Goal: Check status: Check status

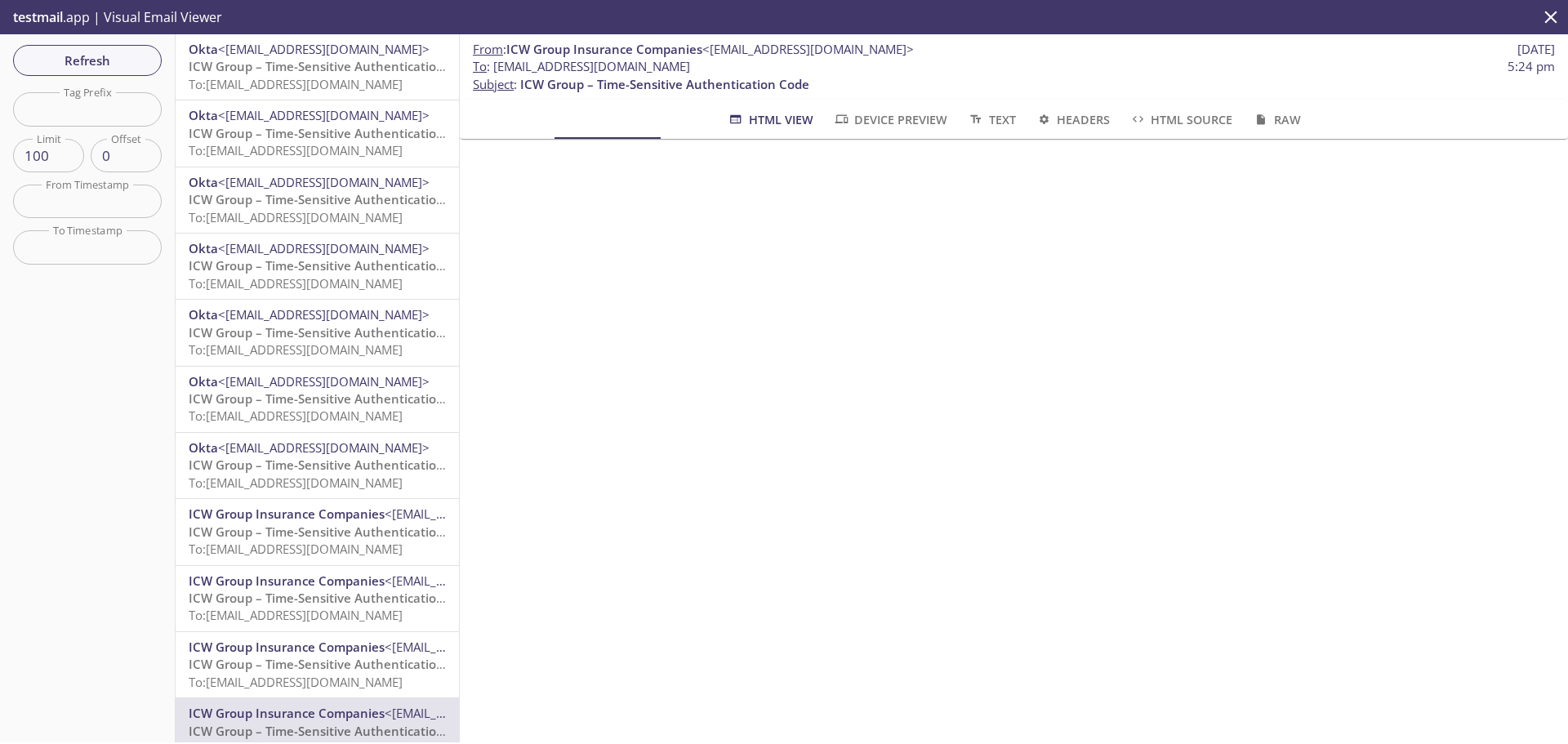
scroll to position [124, 0]
click at [1254, 17] on icon "close" at bounding box center [1550, 17] width 21 height 21
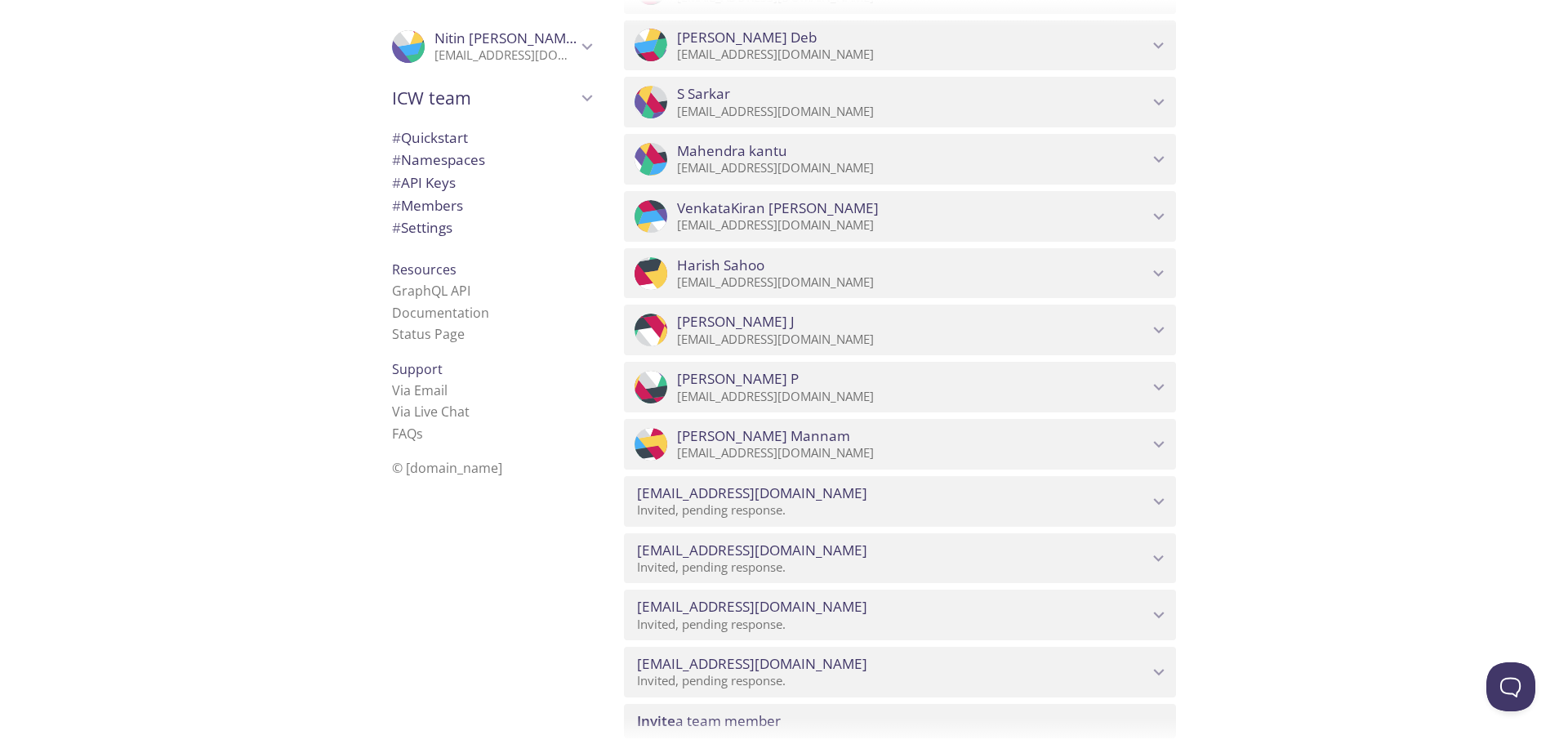
scroll to position [2166, 0]
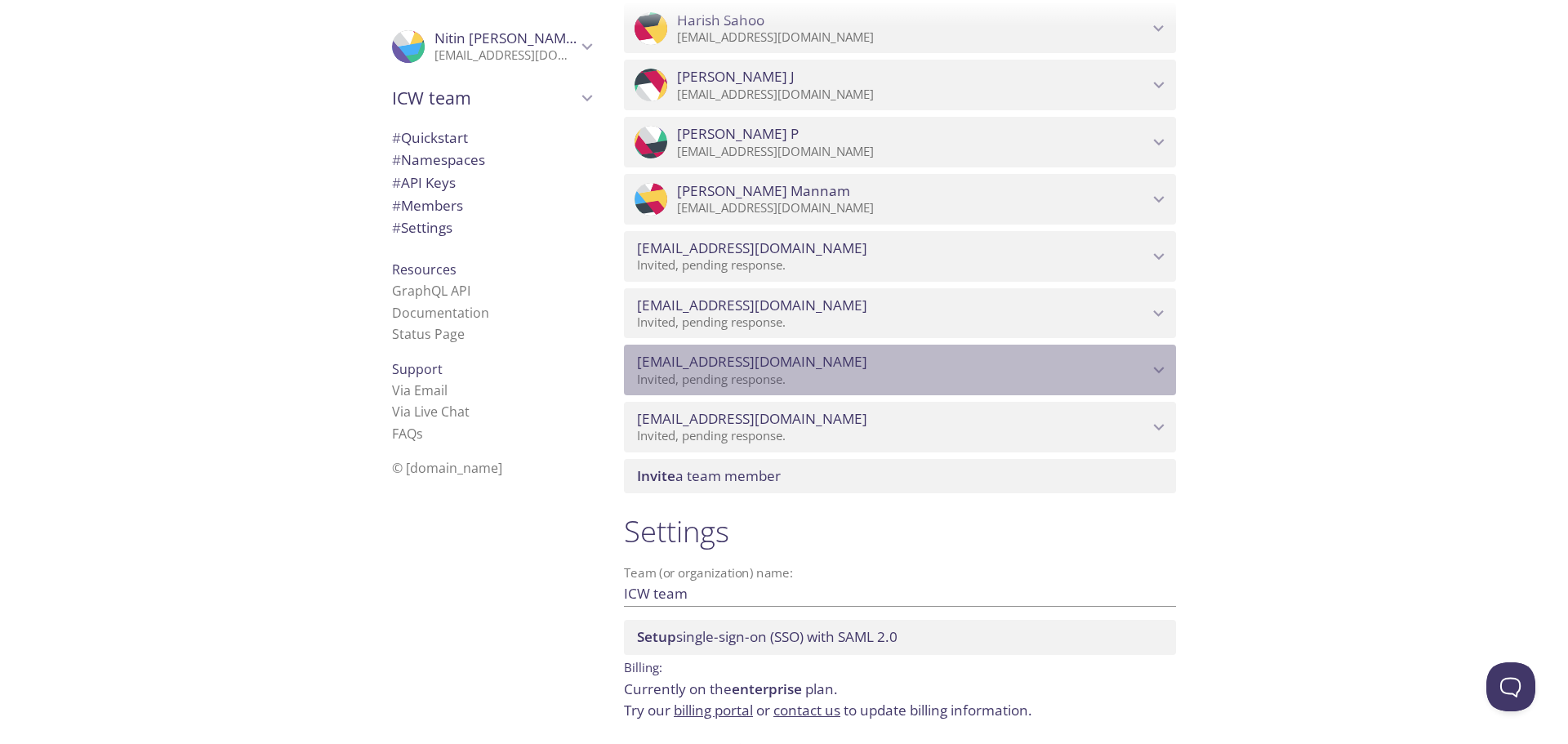
click at [883, 363] on span "[EMAIL_ADDRESS][DOMAIN_NAME]" at bounding box center [892, 362] width 511 height 18
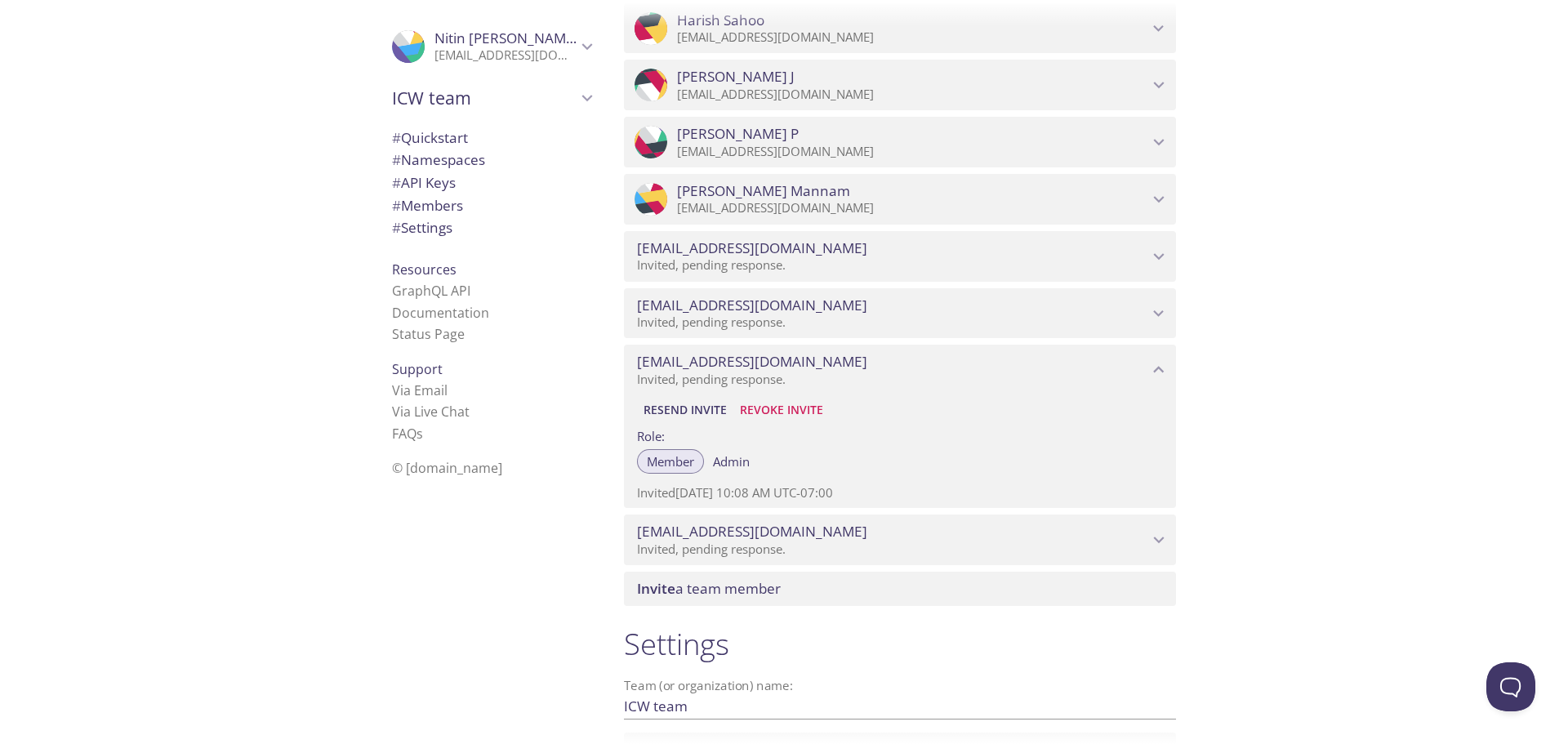
click at [703, 410] on span "Resend Invite" at bounding box center [685, 410] width 83 height 20
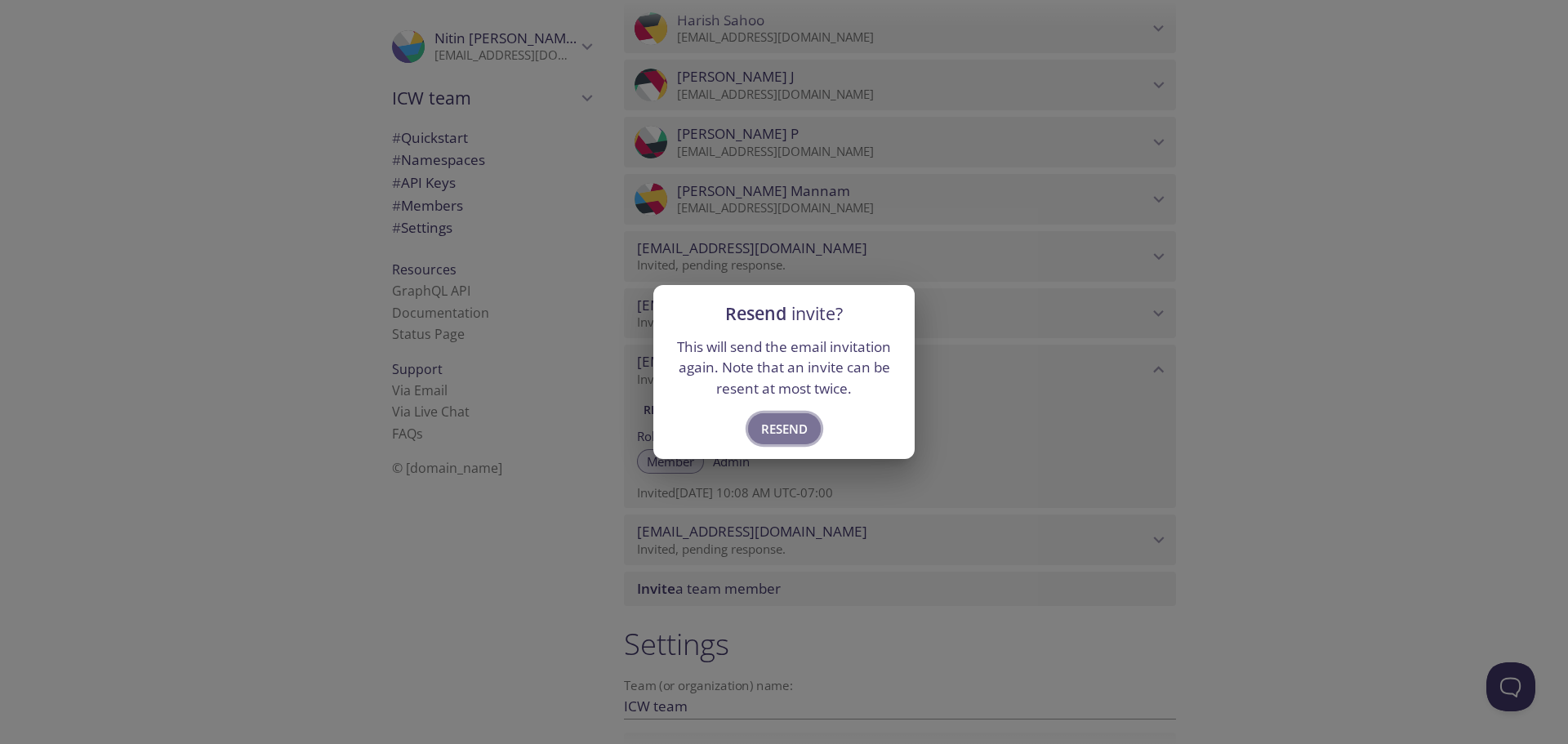
click at [771, 438] on span "Resend" at bounding box center [784, 428] width 46 height 21
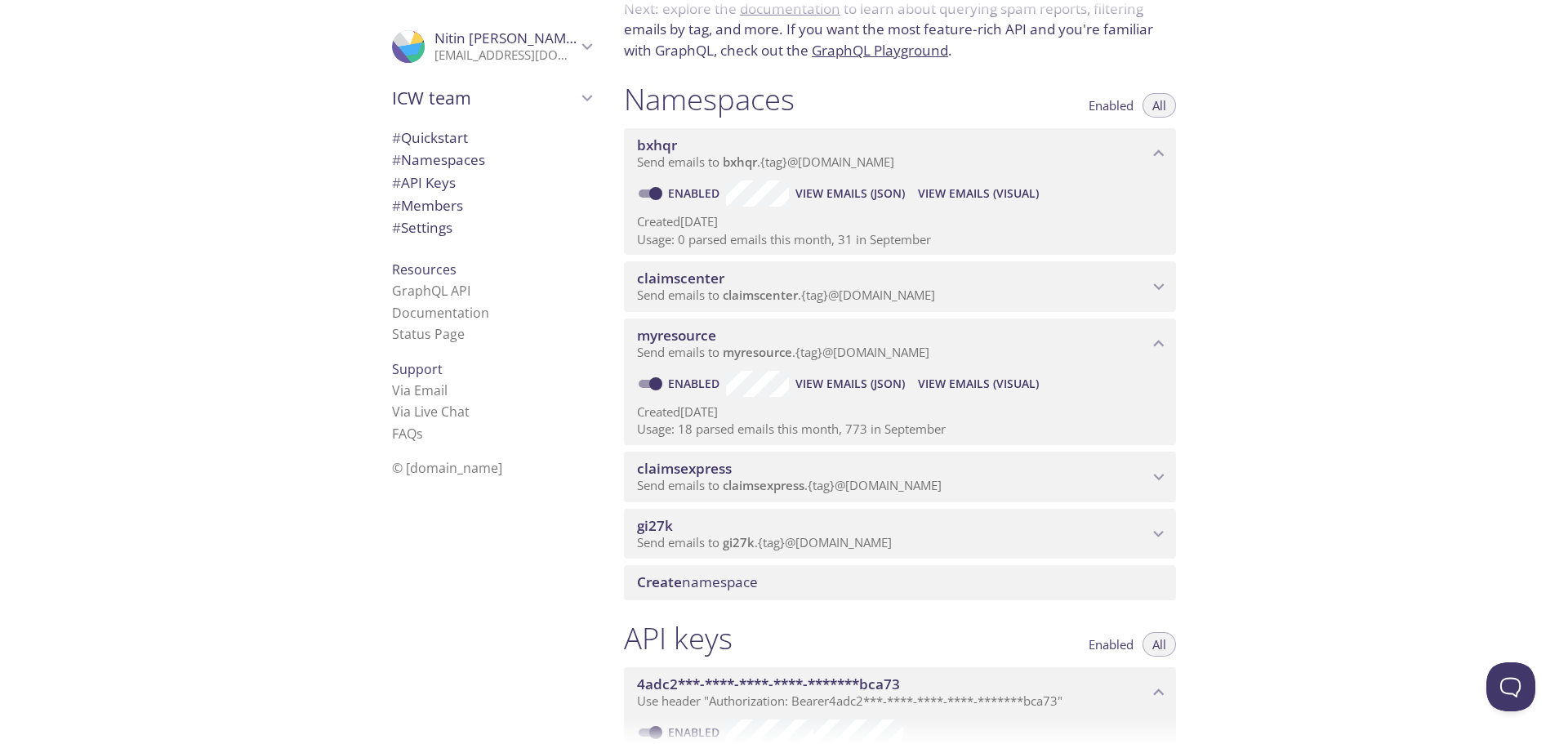
scroll to position [124, 0]
click at [956, 381] on span "View Emails (Visual)" at bounding box center [979, 384] width 121 height 20
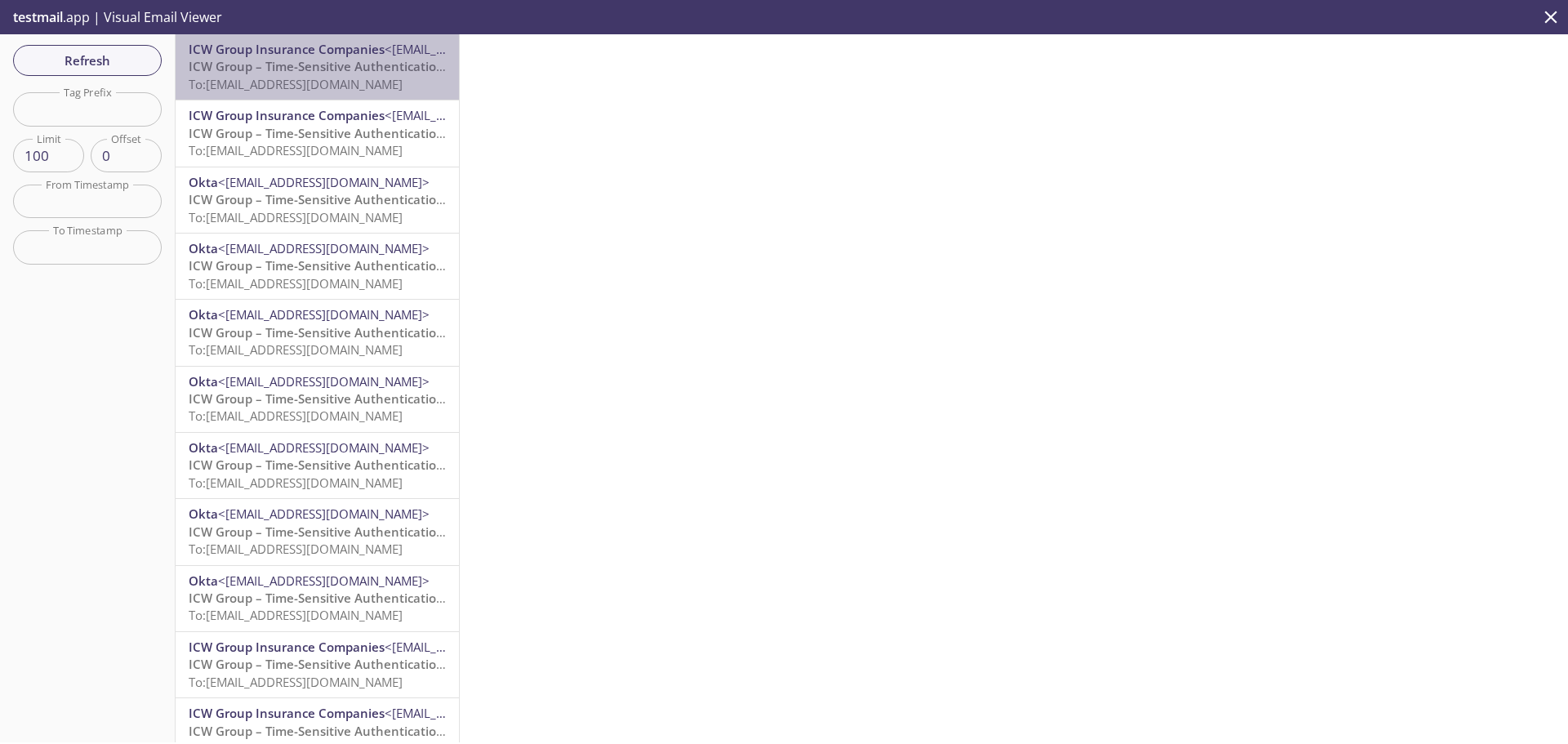
click at [336, 84] on span "To: [EMAIL_ADDRESS][DOMAIN_NAME]" at bounding box center [296, 84] width 214 height 17
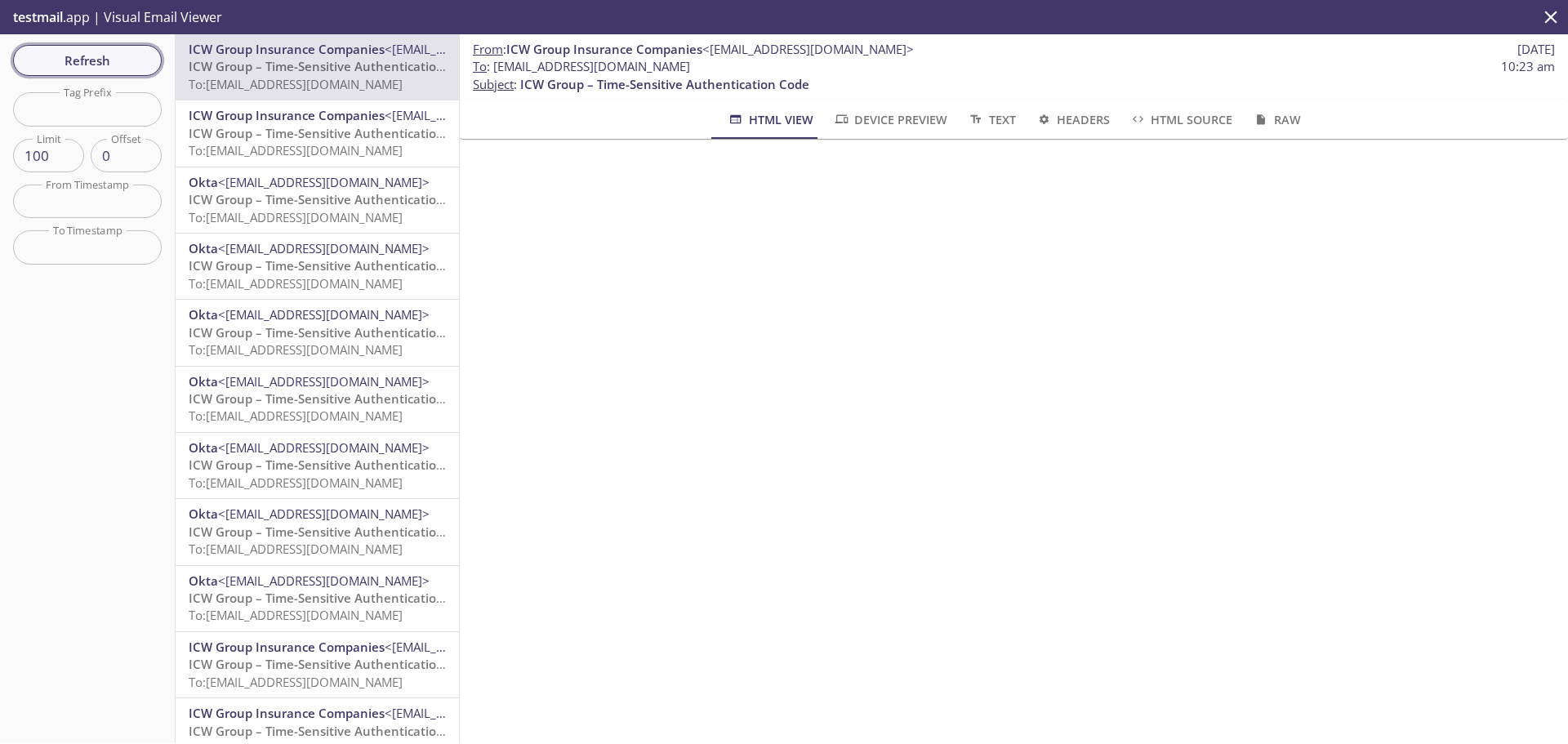
click at [127, 73] on button "Refresh" at bounding box center [87, 59] width 148 height 31
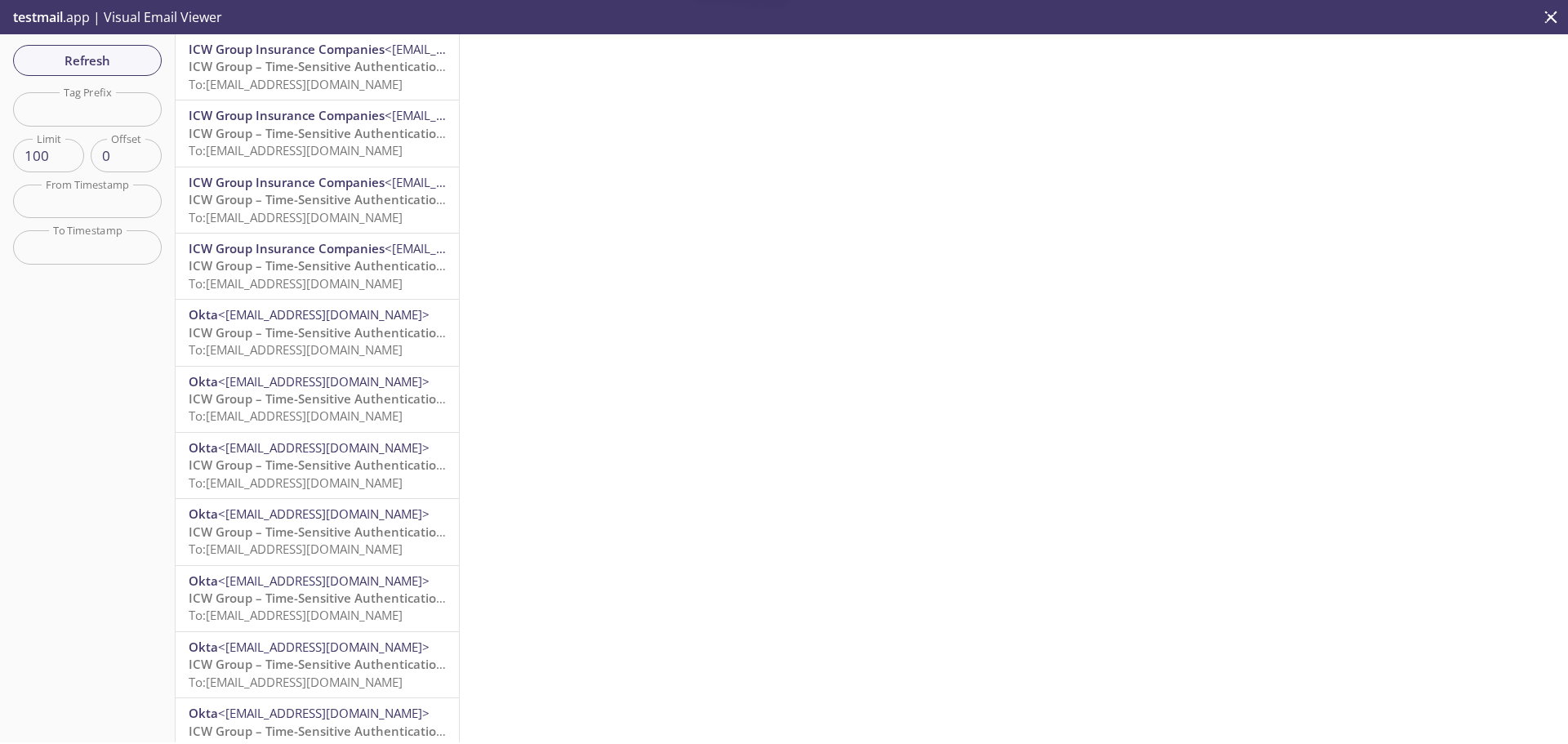
click at [351, 77] on span "To: [EMAIL_ADDRESS][DOMAIN_NAME]" at bounding box center [296, 84] width 214 height 17
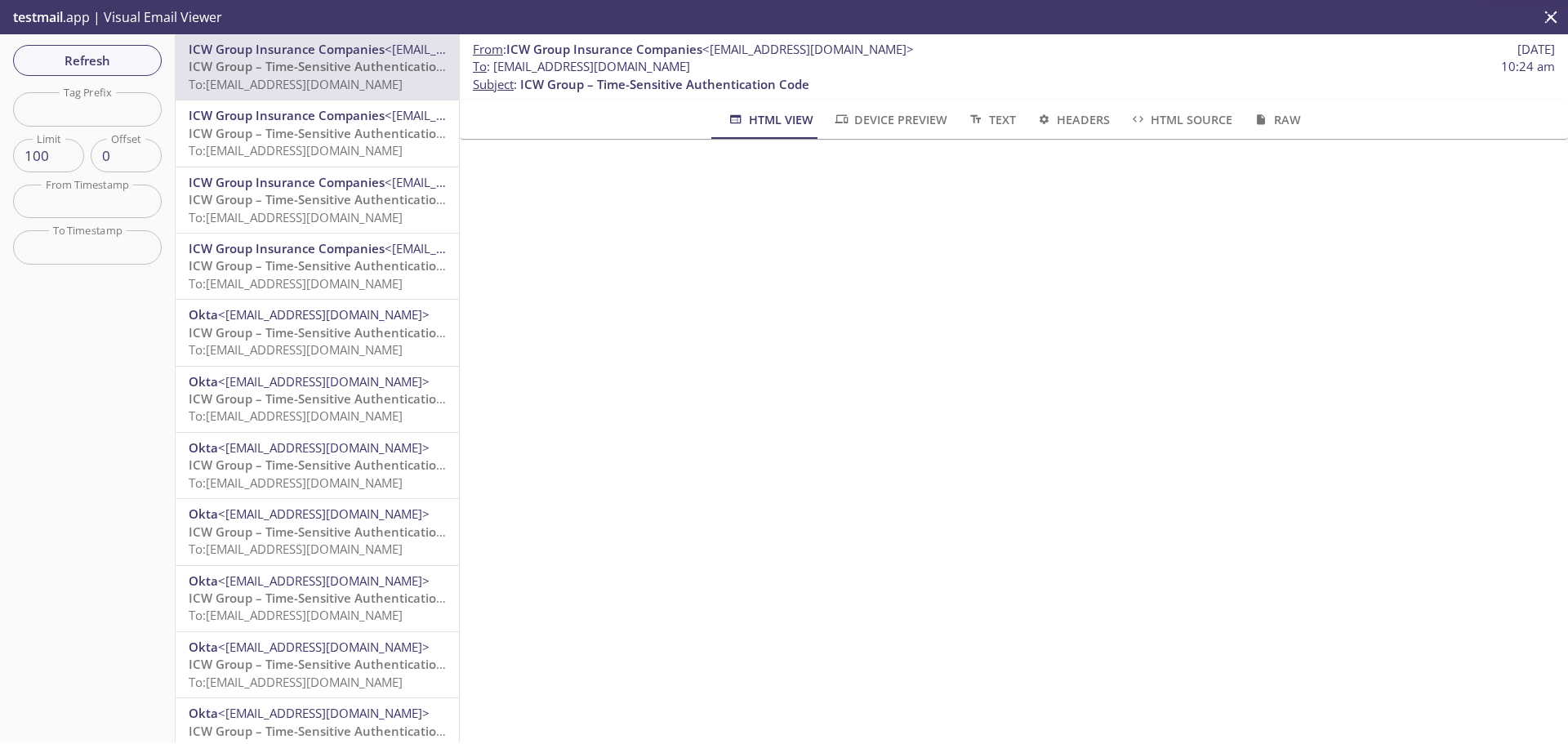
click at [364, 152] on span "To: [EMAIL_ADDRESS][DOMAIN_NAME]" at bounding box center [296, 150] width 214 height 17
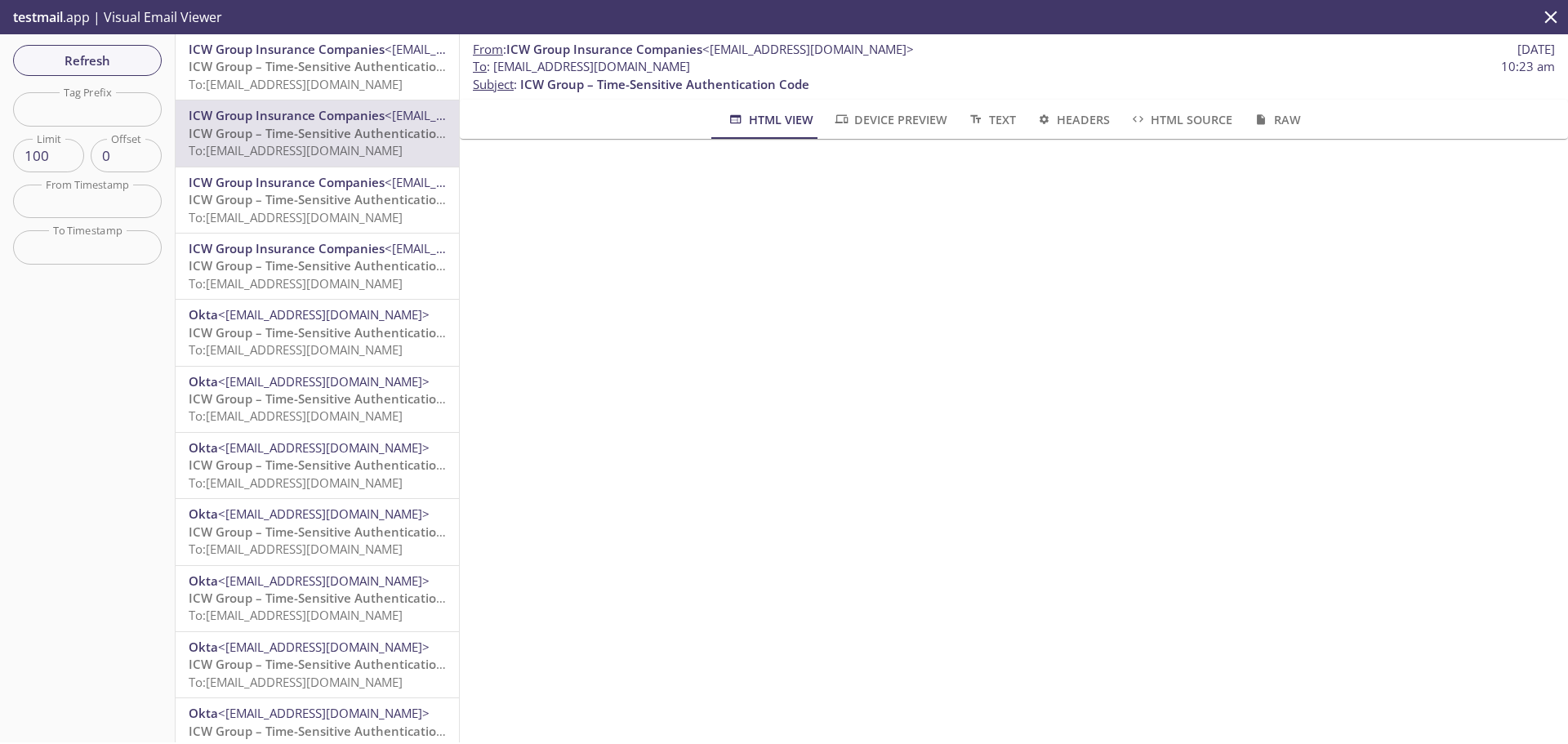
click at [346, 84] on span "To: [EMAIL_ADDRESS][DOMAIN_NAME]" at bounding box center [296, 84] width 214 height 17
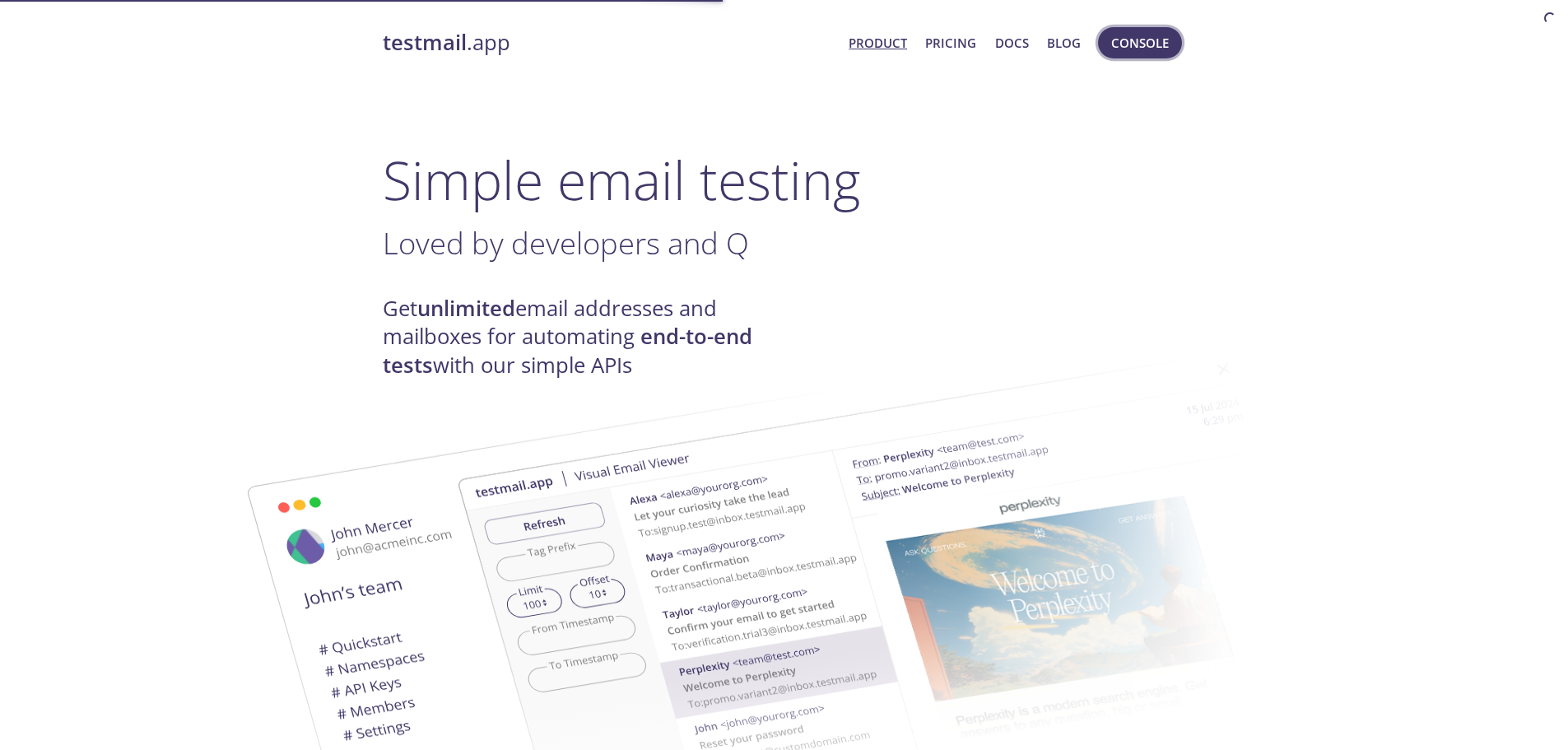
click at [1134, 43] on span "Console" at bounding box center [1140, 42] width 58 height 21
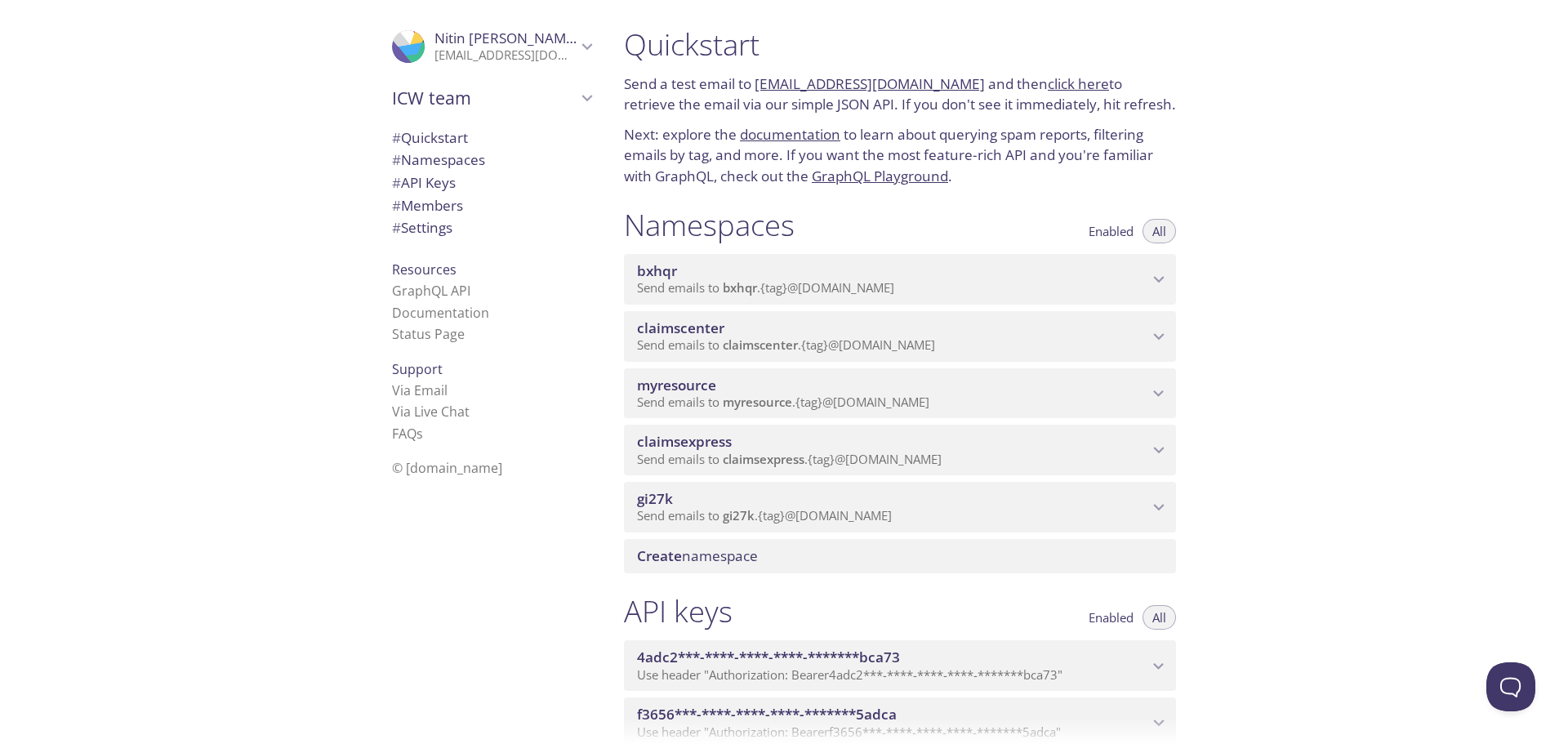
click at [786, 395] on span "myresource" at bounding box center [757, 401] width 69 height 17
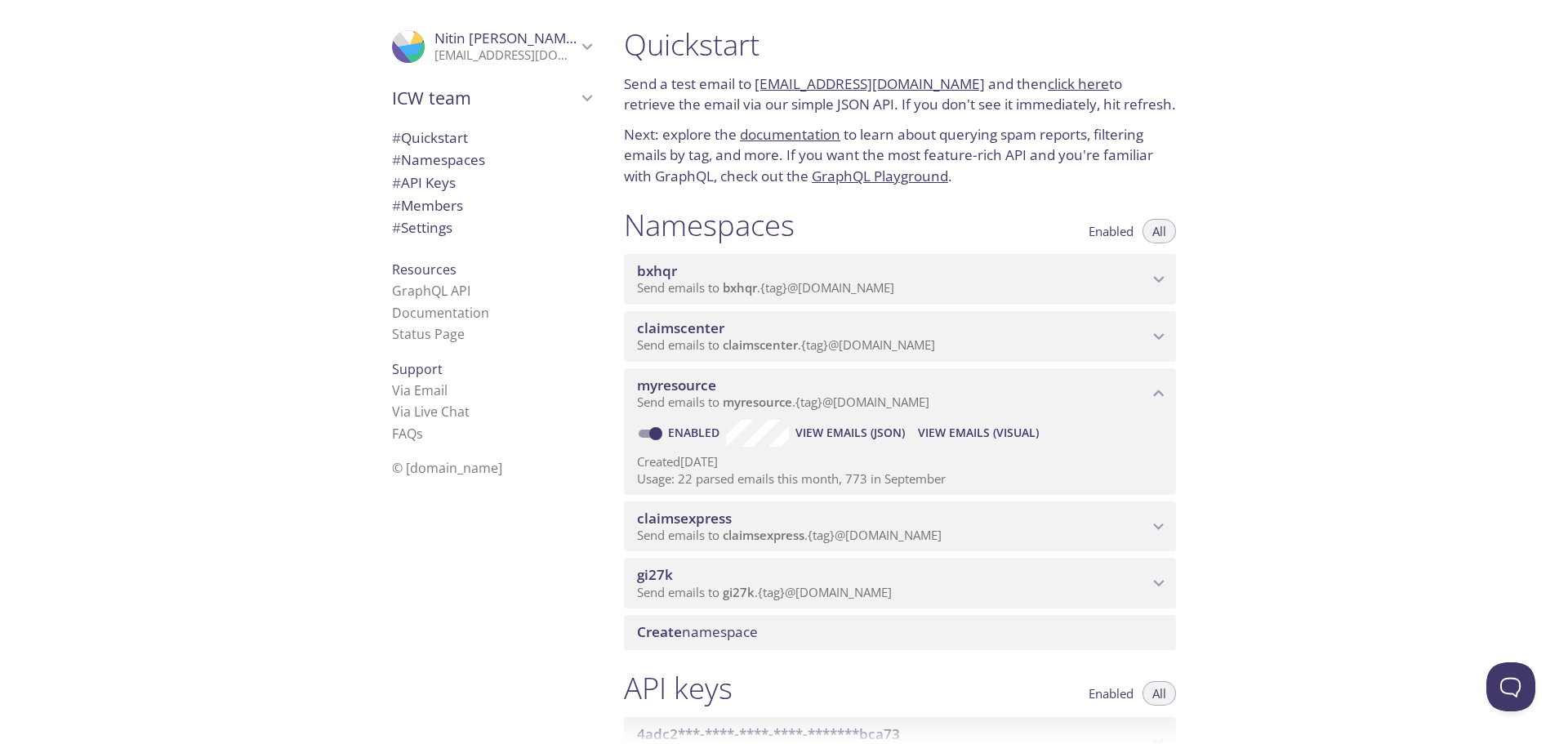
click at [969, 432] on span "View Emails (Visual)" at bounding box center [979, 433] width 121 height 20
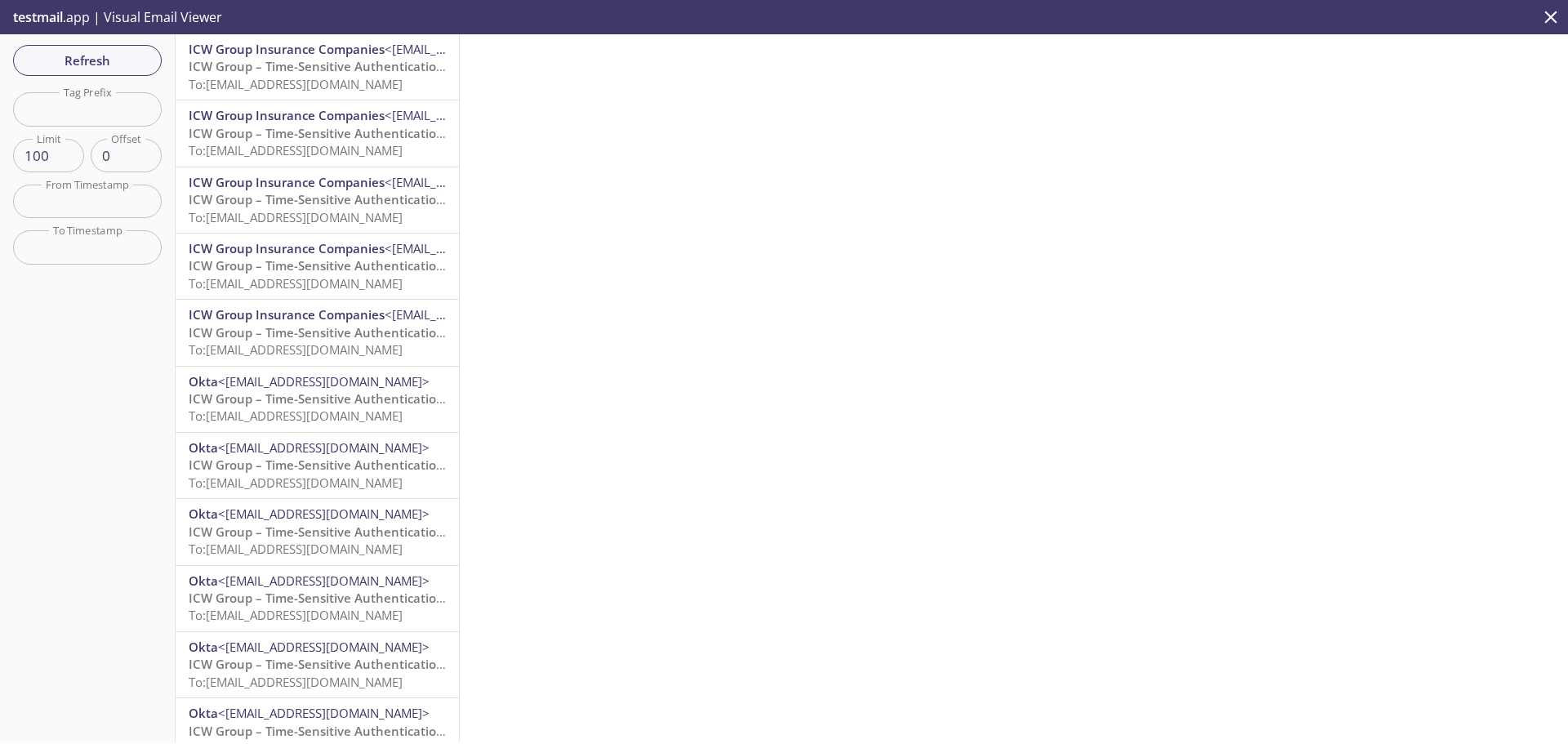
click at [276, 50] on span "ICW Group Insurance Companies" at bounding box center [287, 48] width 196 height 17
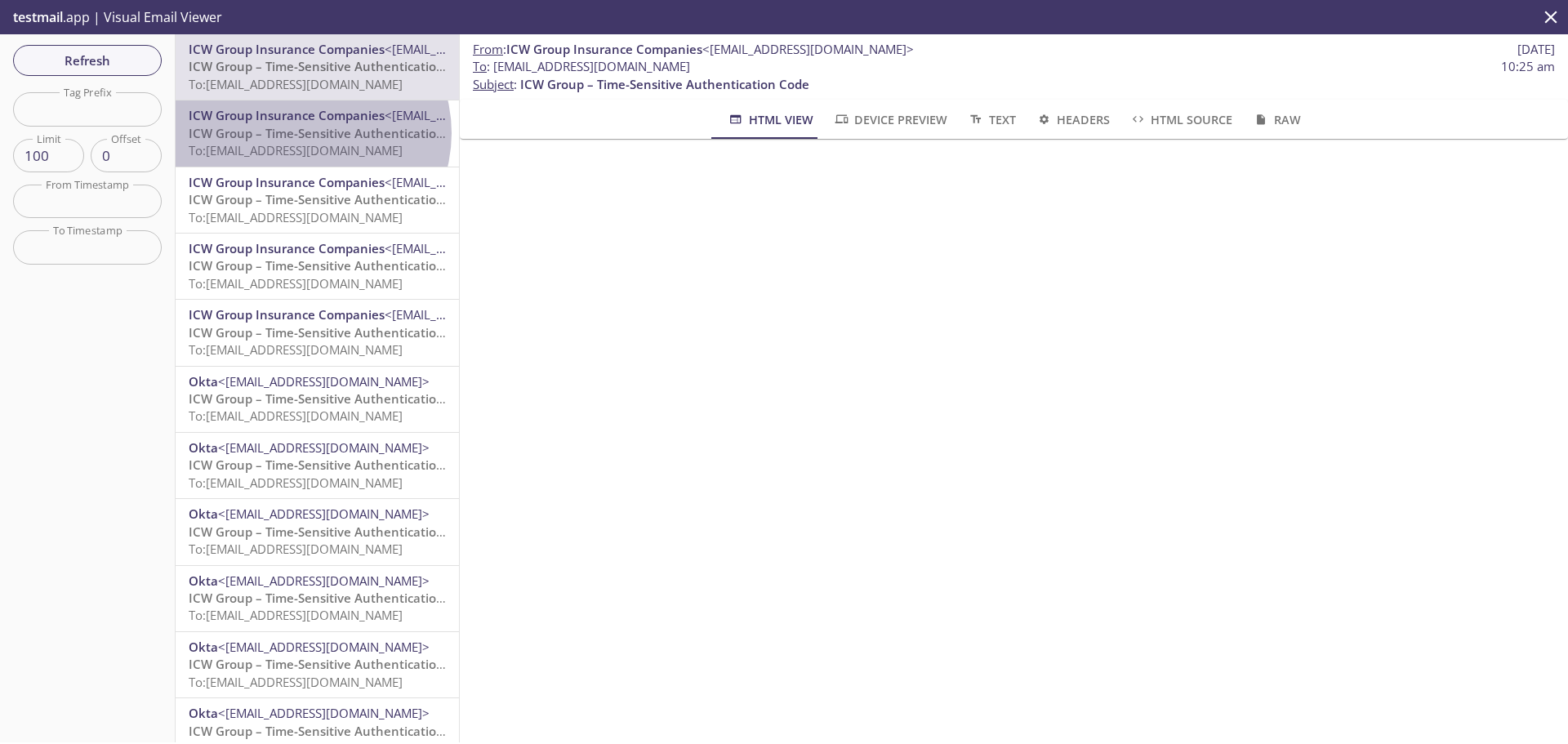
click at [307, 133] on span "ICW Group – Time-Sensitive Authentication Code" at bounding box center [333, 132] width 289 height 17
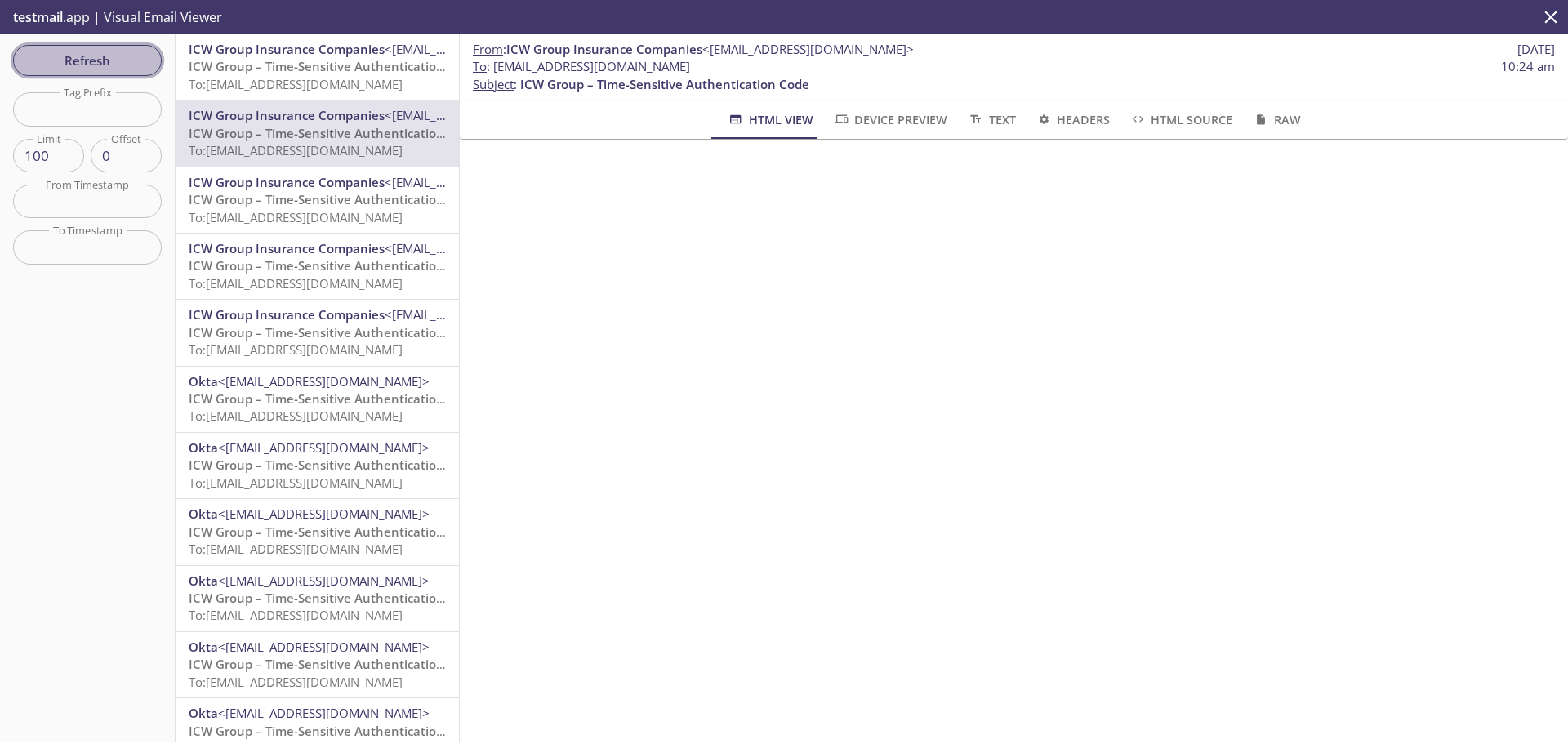
click at [113, 68] on span "Refresh" at bounding box center [87, 59] width 123 height 21
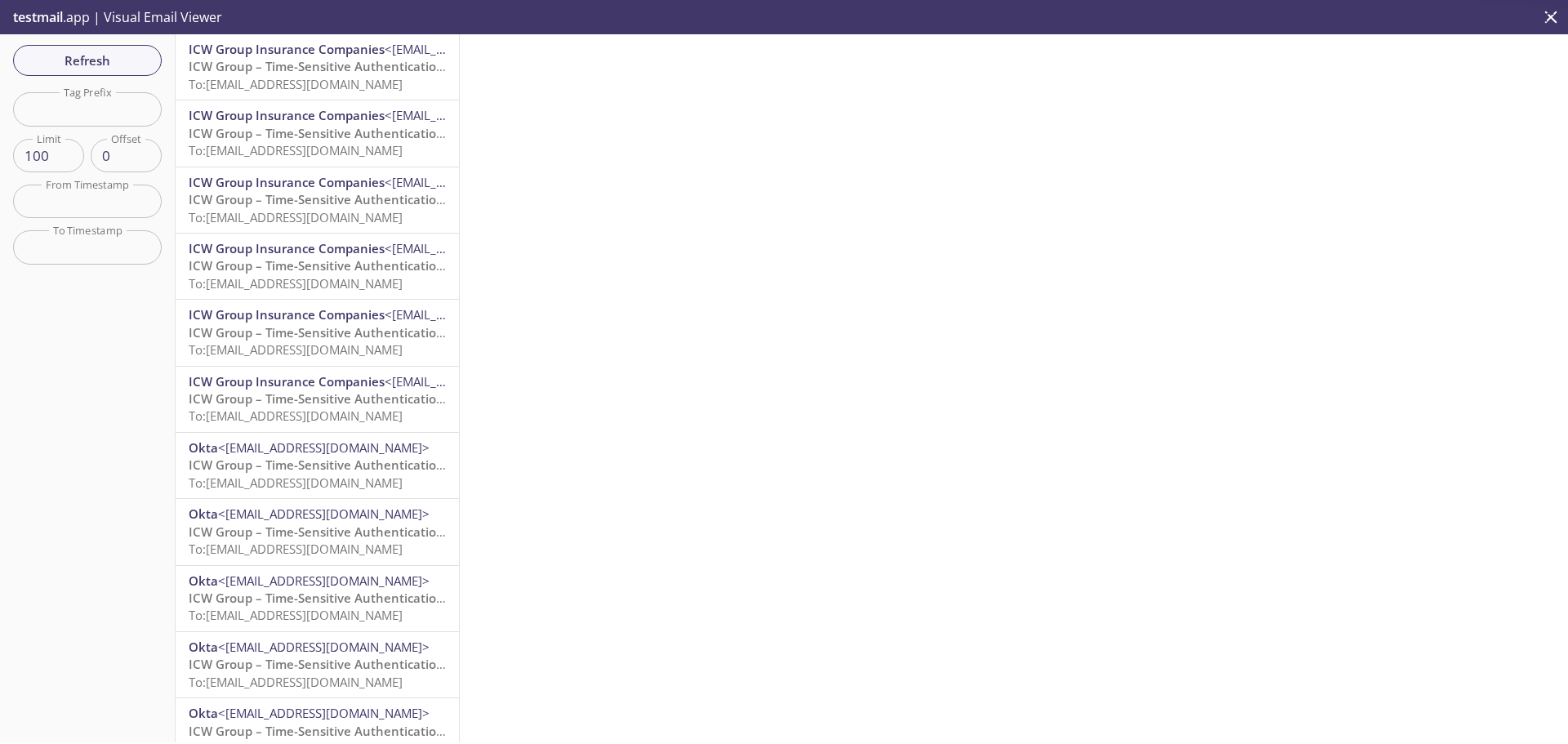
click at [284, 71] on span "ICW Group – Time-Sensitive Authentication Code" at bounding box center [333, 66] width 289 height 17
